Goal: Communication & Community: Answer question/provide support

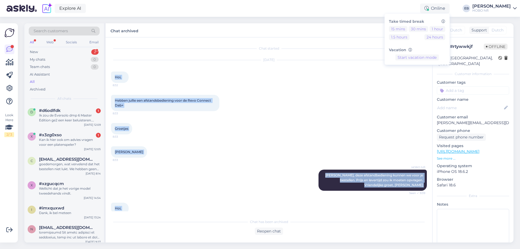
scroll to position [244, 0]
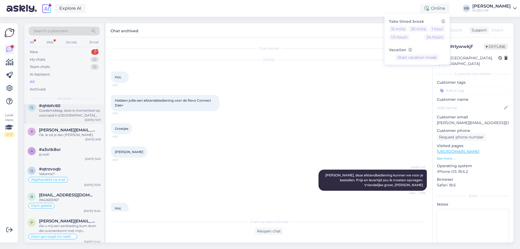
click at [76, 112] on div "Goedemiddag, deze is momenteel op voorraad in [GEOGRAPHIC_DATA]. Als je nog vra…" at bounding box center [70, 113] width 62 height 10
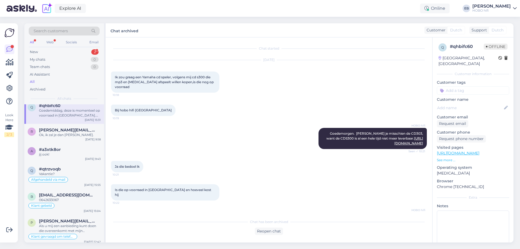
scroll to position [156, 0]
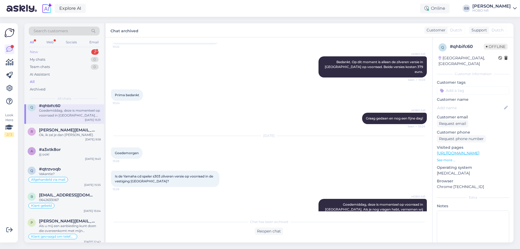
click at [60, 50] on div "New 2" at bounding box center [64, 52] width 71 height 8
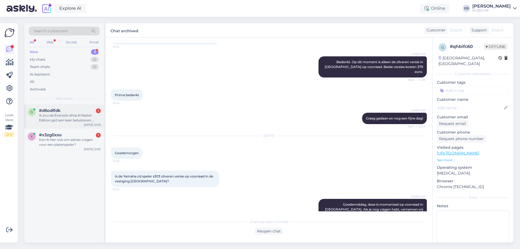
click at [68, 116] on div "Ik zou de Eversolo dmp 6 Master Edition ge2 een keer beluisteren. Hebben jullie…" at bounding box center [70, 118] width 62 height 10
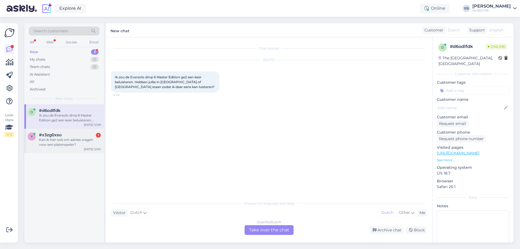
click at [93, 136] on div "#x3zg0xso 1" at bounding box center [70, 134] width 62 height 5
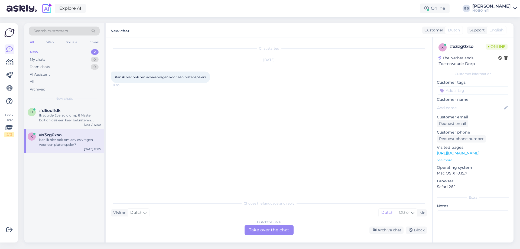
click at [264, 230] on div "Dutch to Dutch Take over the chat" at bounding box center [268, 230] width 49 height 10
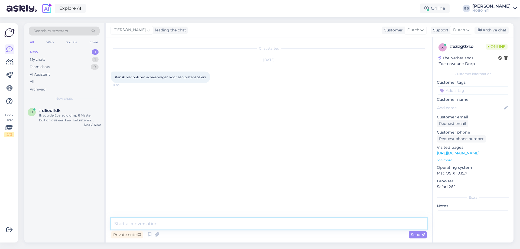
click at [242, 220] on textarea at bounding box center [269, 223] width 316 height 11
type textarea "Goedemiddag, ja hoor"
click at [53, 119] on div "Ik zou de Eversolo dmp 6 Master Edition ge2 een keer beluisteren. Hebben jullie…" at bounding box center [70, 118] width 62 height 10
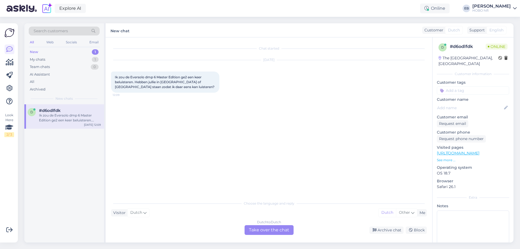
click at [259, 230] on div "Dutch to Dutch Take over the chat" at bounding box center [268, 230] width 49 height 10
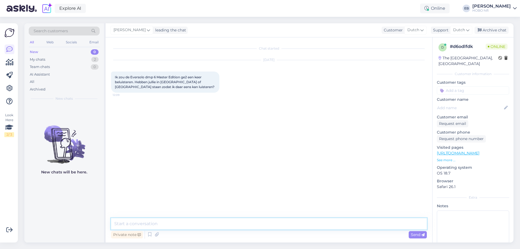
click at [200, 221] on textarea at bounding box center [269, 223] width 316 height 11
type textarea "Goedemiddag,"
click at [167, 224] on textarea at bounding box center [269, 223] width 316 height 11
click at [134, 225] on textarea at bounding box center [269, 223] width 316 height 11
type textarea "Amersfoort heeft hem op dit moment staan."
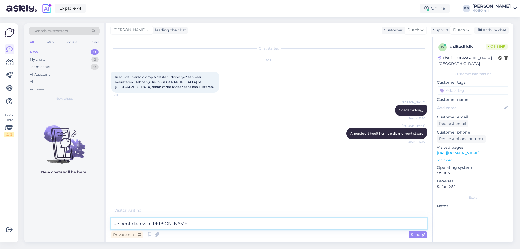
type textarea "Je bent daar van [PERSON_NAME]."
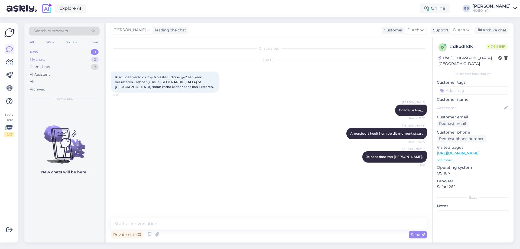
click at [58, 57] on div "My chats 2" at bounding box center [64, 60] width 71 height 8
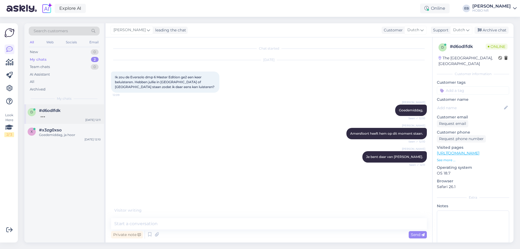
click at [84, 114] on div at bounding box center [70, 115] width 62 height 5
click at [82, 136] on div "Goedemiddag, ja hoor" at bounding box center [70, 134] width 62 height 5
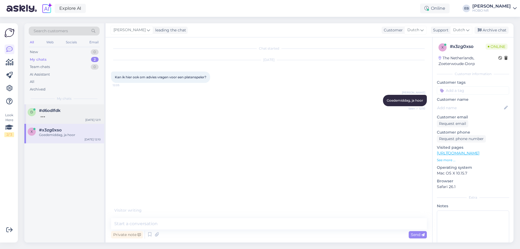
click at [78, 119] on div "d #d6odlfdk [DATE] 12:11" at bounding box center [64, 113] width 80 height 19
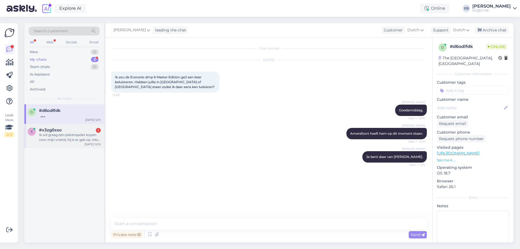
click at [89, 134] on div "Ik wil graag een platenspeler kopen voor mijn vriend, hij is er gek op. Iets va…" at bounding box center [70, 137] width 62 height 10
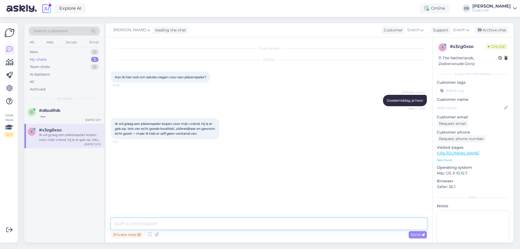
click at [184, 228] on textarea at bounding box center [269, 223] width 316 height 11
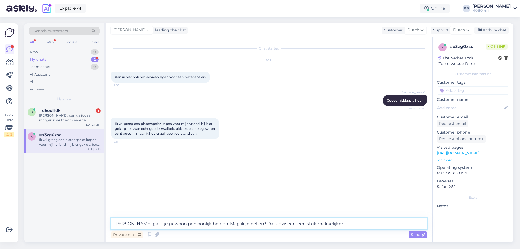
type textarea "[PERSON_NAME] ga ik je gewoon persoonlijk helpen. Mag ik je bellen? Dat advisee…"
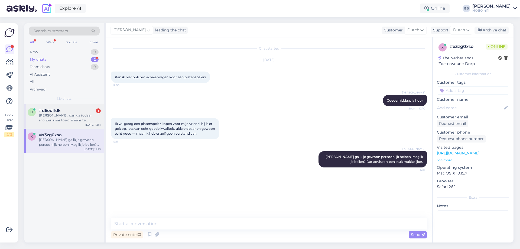
click at [83, 115] on div "[PERSON_NAME], dan ga ik daar morgen naar toe om eens te luisteren. Alvast beda…" at bounding box center [70, 118] width 62 height 10
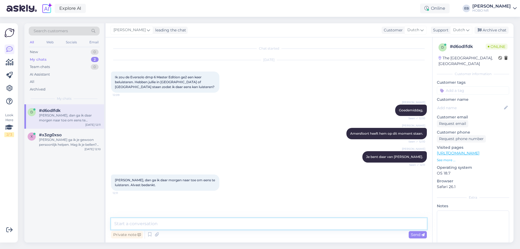
click at [173, 225] on textarea at bounding box center [269, 223] width 316 height 11
type textarea "Graag gedaan en veel luisterplezier gewenst!"
click at [415, 236] on span "Send" at bounding box center [418, 234] width 14 height 5
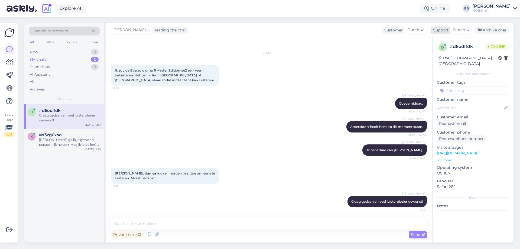
click at [501, 28] on div "Archive chat" at bounding box center [491, 30] width 34 height 7
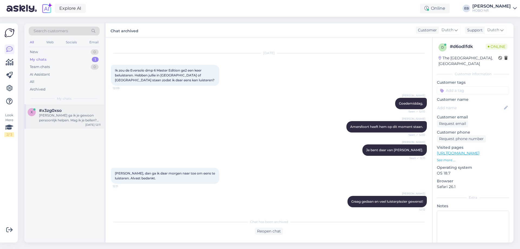
click at [61, 112] on span "#x3zg0xso" at bounding box center [50, 110] width 23 height 5
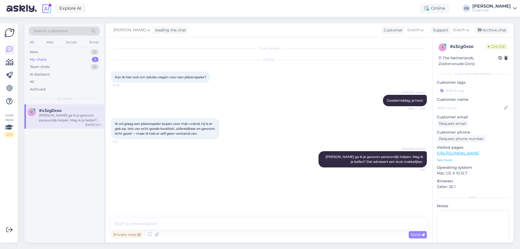
scroll to position [0, 0]
click at [213, 163] on div "[PERSON_NAME] Dan ga ik je gewoon persoonlijk helpen. Mag ik je bellen? Dat adv…" at bounding box center [269, 159] width 316 height 28
click at [458, 139] on div "Request phone number" at bounding box center [461, 138] width 49 height 7
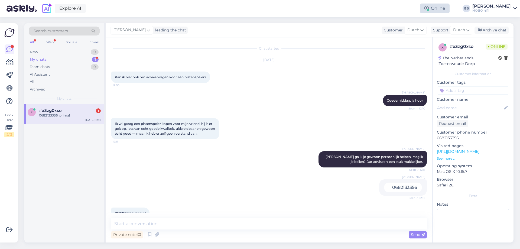
scroll to position [12, 0]
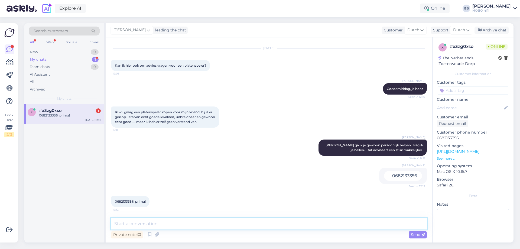
click at [154, 223] on textarea at bounding box center [269, 223] width 316 height 11
type textarea "Dank je, ik bel direct even"
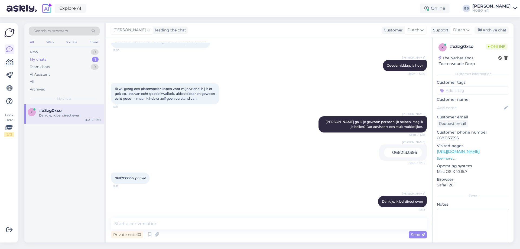
click at [454, 2] on div "Explore AI Online Take timed break 15 mins 30 mins 1 hour 1.5 hours 24 hours Va…" at bounding box center [260, 8] width 520 height 17
click at [449, 8] on div "Online" at bounding box center [435, 9] width 30 height 10
click at [449, 25] on div "Take timed break 15 mins 30 mins 1 hour 1.5 hours 24 hours Vacation Start vacat…" at bounding box center [416, 39] width 65 height 51
click at [445, 28] on button "1 hour" at bounding box center [437, 29] width 16 height 6
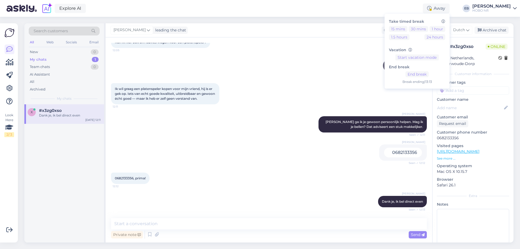
click at [334, 37] on div "[PERSON_NAME] leading the chat Customer Dutch Support Dutch Archive chat Chat s…" at bounding box center [310, 132] width 408 height 219
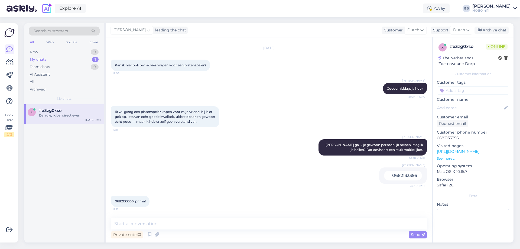
scroll to position [0, 0]
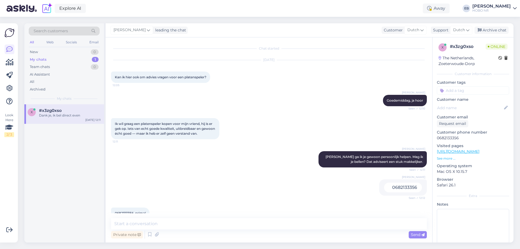
click at [450, 157] on p "See more ..." at bounding box center [473, 158] width 72 height 5
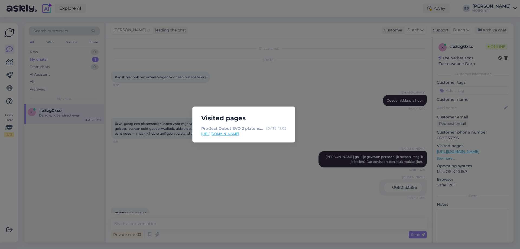
click at [276, 166] on div "Visited pages Pro-Ject Debut EVO 2 platenspeler satijn wit [DATE] 12:05 [URL][D…" at bounding box center [260, 124] width 520 height 249
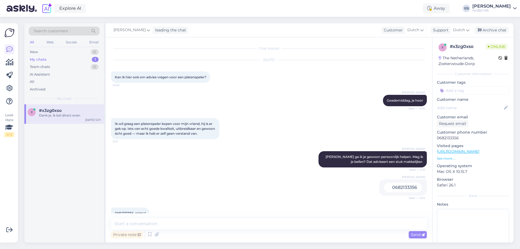
click at [203, 62] on div "[DATE] Kan ik hier ook om advies vragen voor een platenspeler? 12:05" at bounding box center [269, 71] width 316 height 35
click at [281, 90] on div "[PERSON_NAME], ja hoor Seen ✓ 12:10" at bounding box center [269, 100] width 316 height 23
click at [497, 32] on div "Archive chat" at bounding box center [491, 30] width 34 height 7
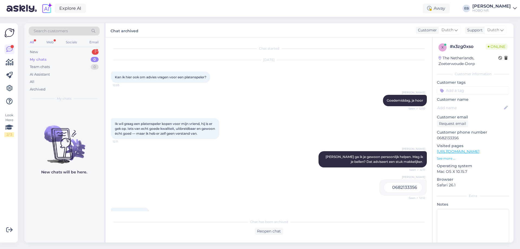
scroll to position [70, 0]
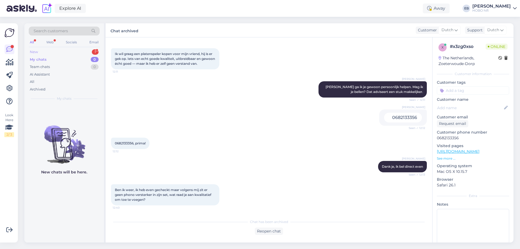
click at [58, 50] on div "New 1" at bounding box center [64, 52] width 71 height 8
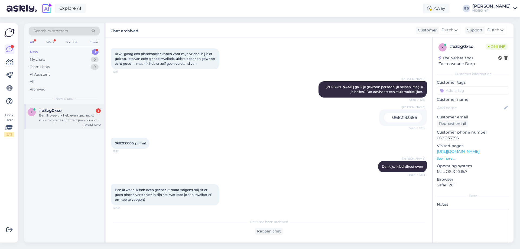
click at [87, 116] on div "Ben ik weer, ik heb even gecheckt maar volgens mij zit er geen phono versterker…" at bounding box center [70, 118] width 62 height 10
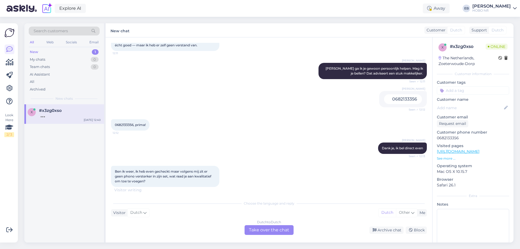
click at [266, 230] on div "Dutch to Dutch Take over the chat" at bounding box center [268, 230] width 49 height 10
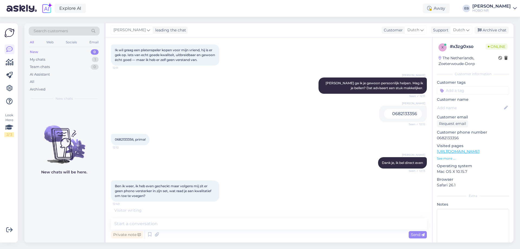
click at [211, 217] on div "Chat started [DATE] Kan ik hier ook om advies vragen voor een platenspeler? 12:…" at bounding box center [269, 139] width 326 height 205
click at [208, 218] on textarea at bounding box center [269, 223] width 316 height 11
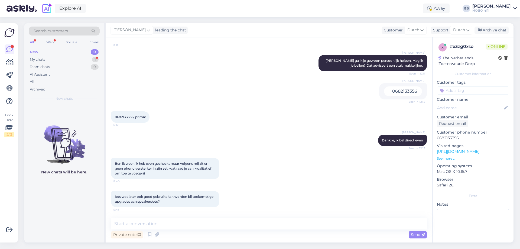
click at [282, 190] on div "Iets wat later ook goed gebruikt kan worden bij toekomstige upgrades aan speake…" at bounding box center [269, 199] width 316 height 28
click at [145, 225] on textarea at bounding box center [269, 223] width 316 height 11
type textarea "Hoi, een ogenblik alsjeblieft"
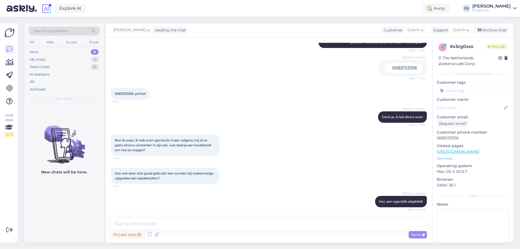
click at [384, 173] on div "Iets wat later ook goed gebruikt kan worden bij toekomstige upgrades aan speake…" at bounding box center [269, 176] width 316 height 28
click at [144, 222] on textarea at bounding box center [269, 223] width 316 height 11
click at [186, 223] on textarea at bounding box center [269, 223] width 316 height 11
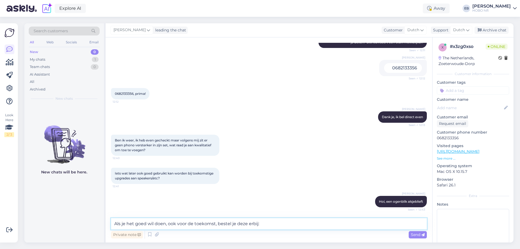
paste textarea "[URL][DOMAIN_NAME]"
type textarea "Als je het goed wil doen, ook voor de toekomst, bestel je deze erbij: [URL][DOM…"
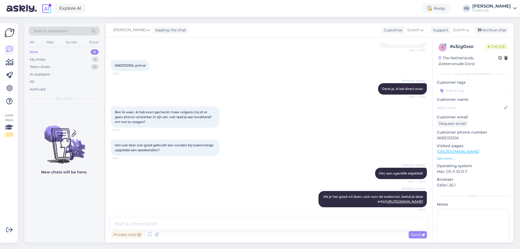
click at [319, 155] on div "Iets wat later ook goed gebruikt kan worden bij toekomstige upgrades aan speake…" at bounding box center [269, 147] width 316 height 28
click at [468, 152] on link "[URL][DOMAIN_NAME]" at bounding box center [458, 151] width 42 height 5
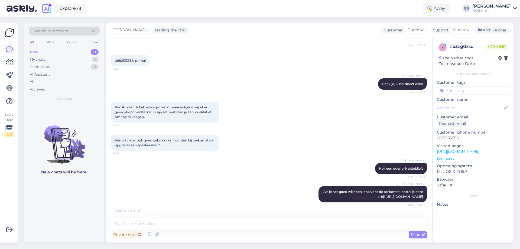
scroll to position [176, 0]
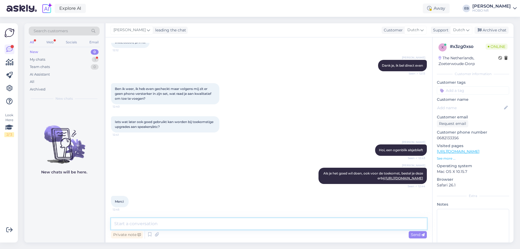
click at [182, 227] on textarea at bounding box center [269, 223] width 316 height 11
type textarea "Graag gedaan. :-)"
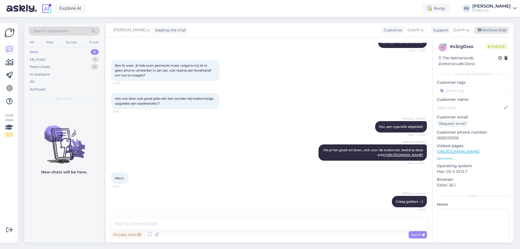
click at [495, 31] on div "Archive chat" at bounding box center [491, 30] width 34 height 7
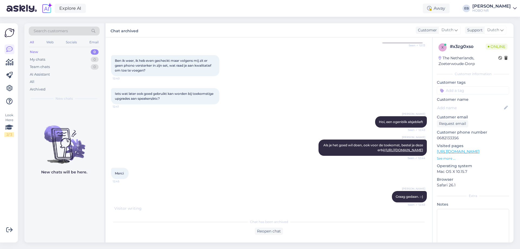
scroll to position [224, 0]
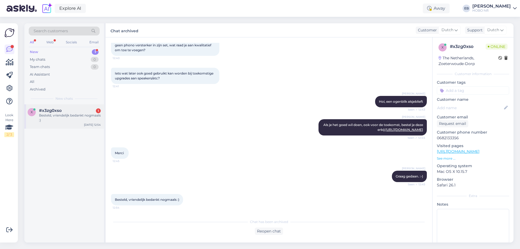
click at [72, 114] on div "Besteld, vriendelijk bedankt nogmaals :)" at bounding box center [70, 118] width 62 height 10
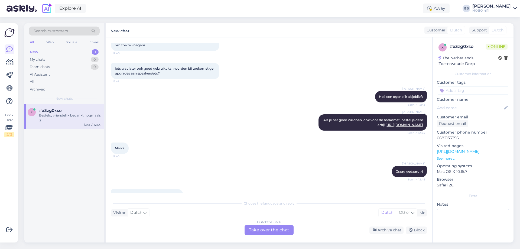
scroll to position [243, 0]
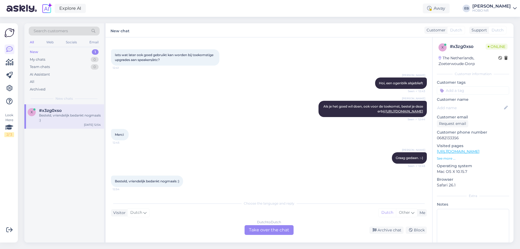
click at [264, 225] on div "Dutch to Dutch Take over the chat" at bounding box center [268, 230] width 49 height 10
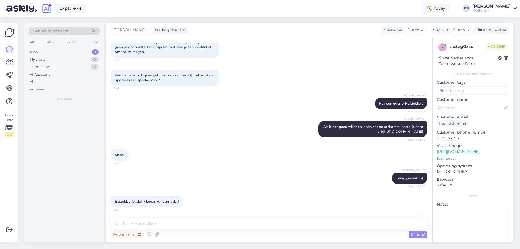
scroll to position [222, 0]
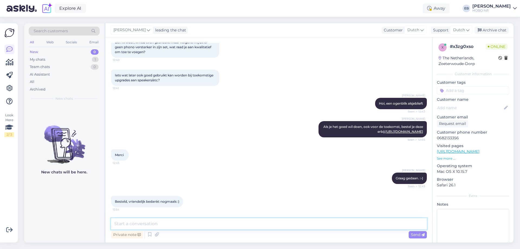
click at [169, 222] on textarea at bounding box center [269, 223] width 316 height 11
click at [160, 226] on textarea "Super, alvast veel pelzier met geven. En graag gedaan!" at bounding box center [269, 223] width 316 height 11
type textarea "Super, alvast veel plezier met geven. En graag gedaan!"
click at [421, 234] on span "Send" at bounding box center [418, 234] width 14 height 5
